Goal: Task Accomplishment & Management: Complete application form

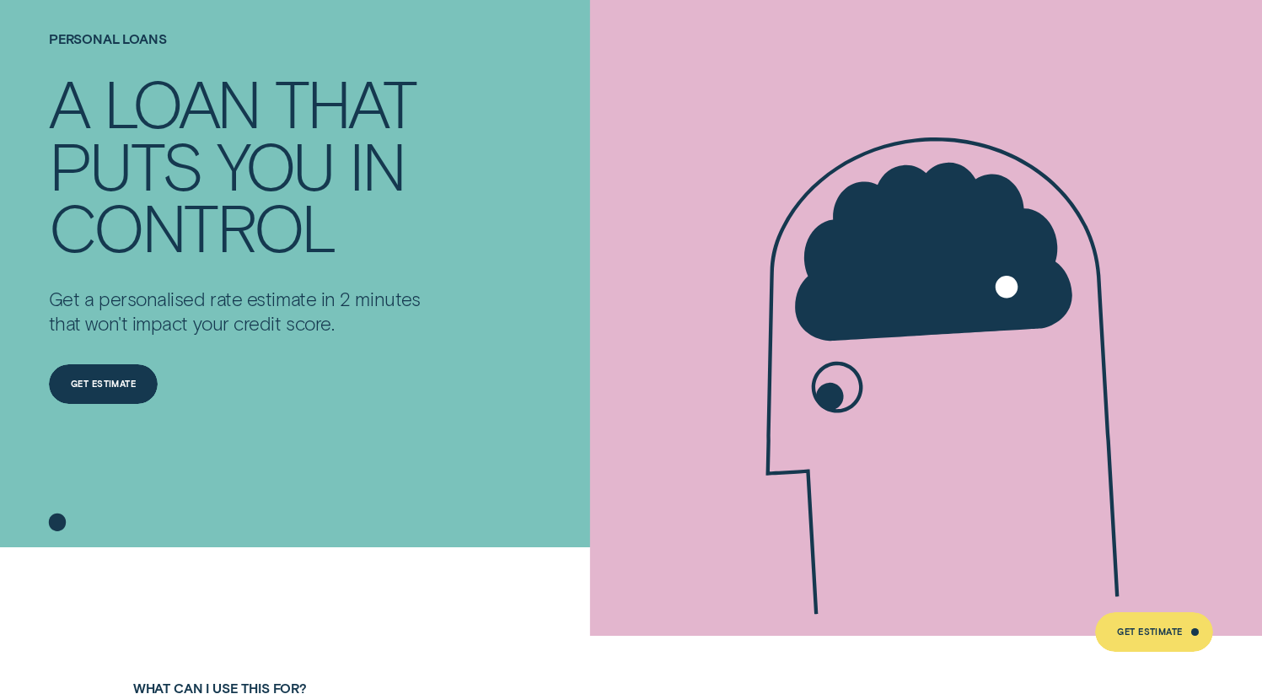
scroll to position [159, 0]
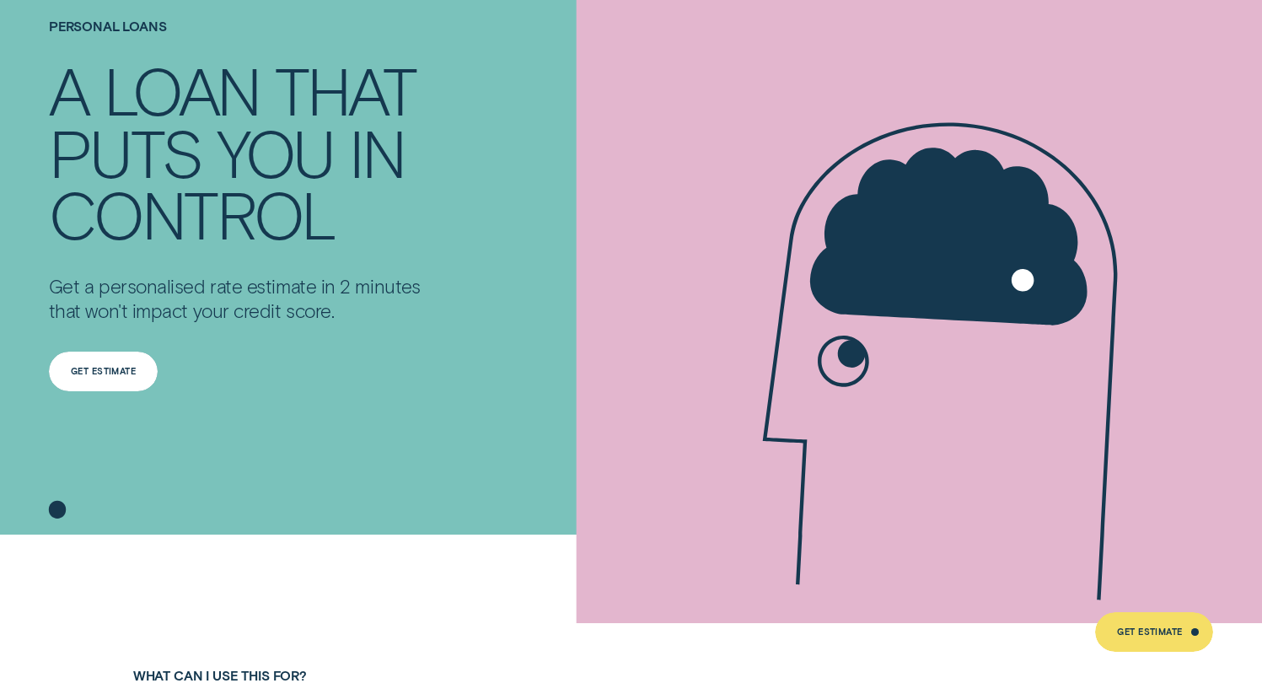
click at [78, 352] on div "Get Estimate" at bounding box center [104, 372] width 110 height 40
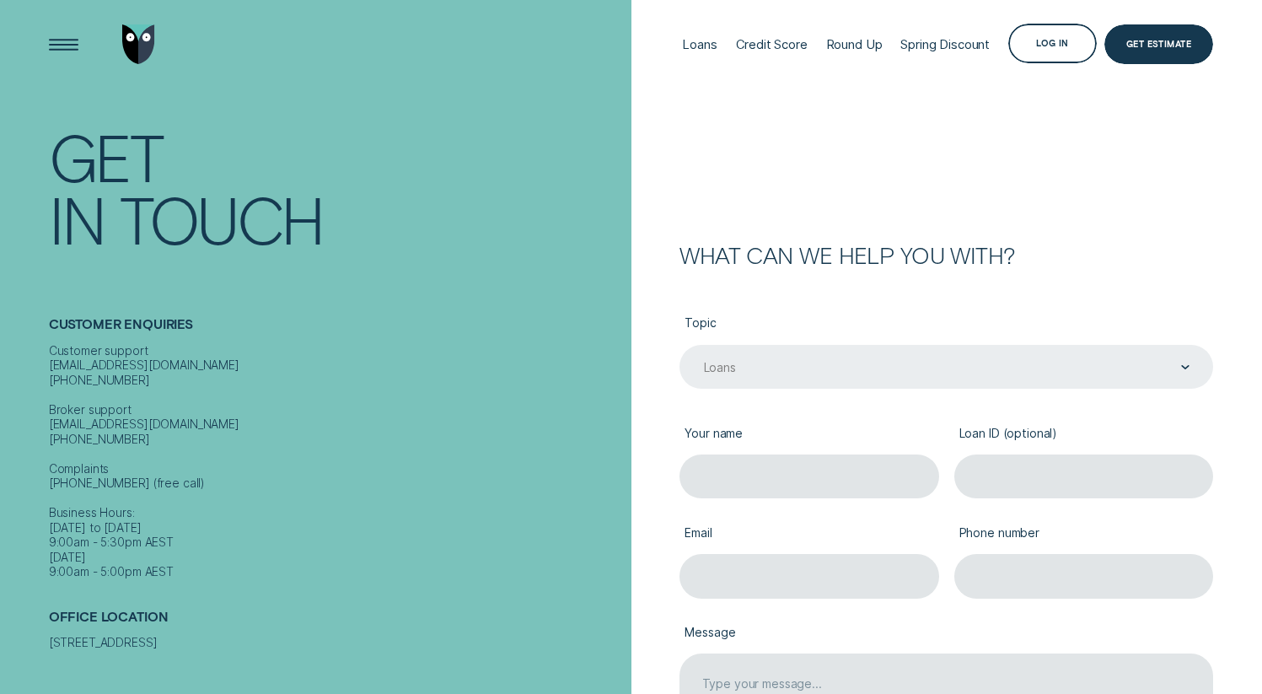
click at [782, 356] on div "Loans" at bounding box center [947, 367] width 534 height 45
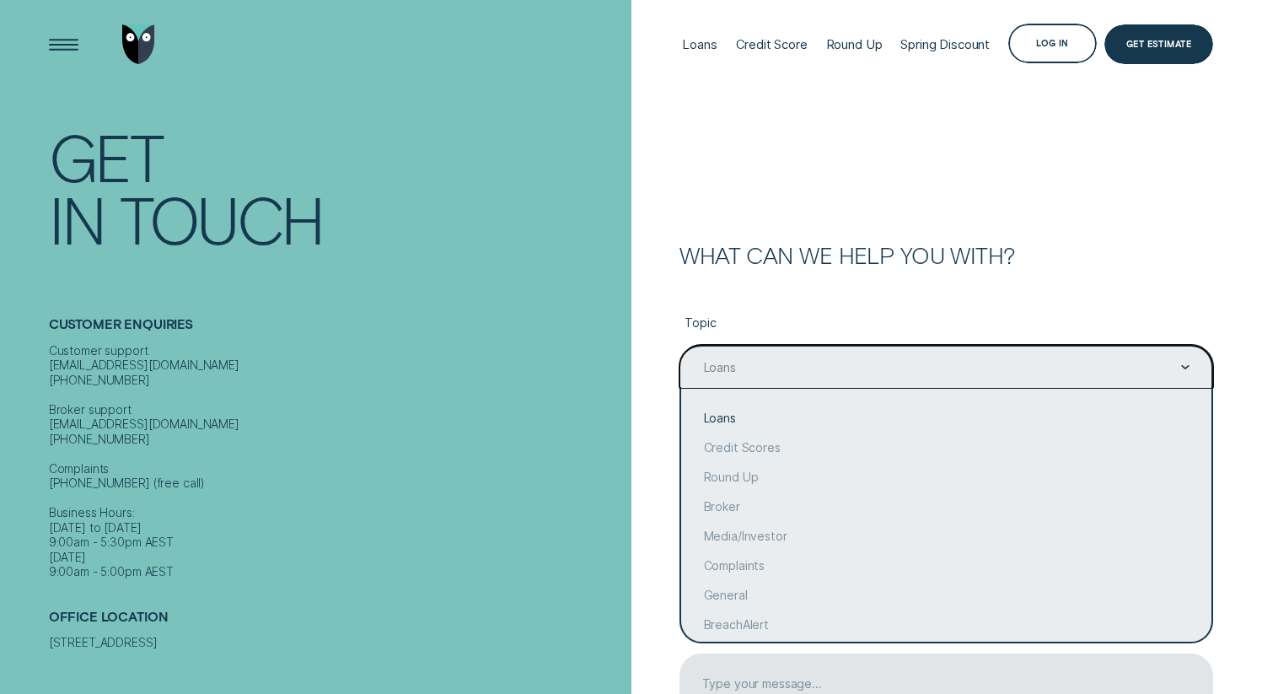
scroll to position [18, 0]
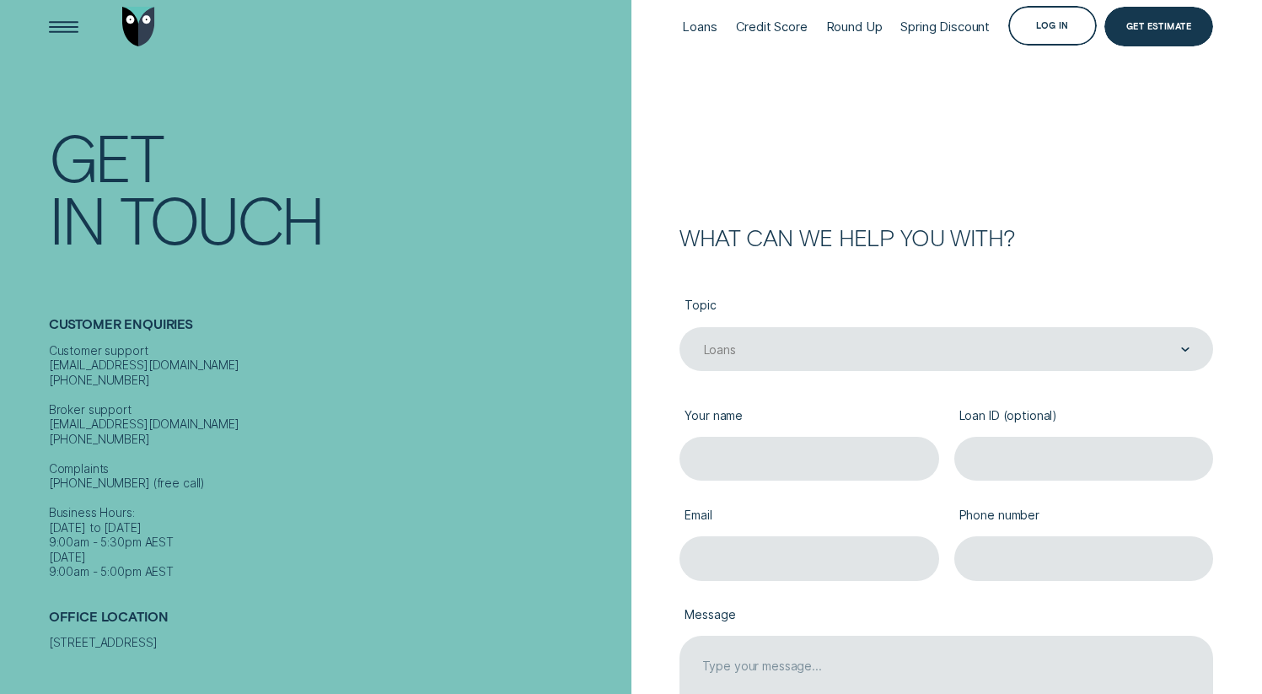
click at [781, 323] on label "Topic" at bounding box center [947, 306] width 534 height 40
